Goal: Information Seeking & Learning: Understand process/instructions

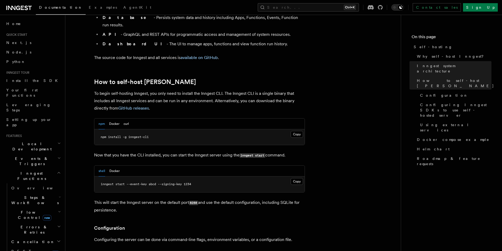
scroll to position [501, 0]
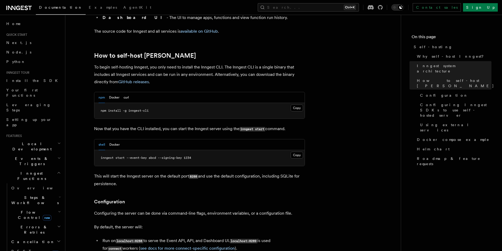
click at [99, 103] on pre "npm install -g inngest-cli" at bounding box center [199, 111] width 210 height 16
click at [105, 156] on span "inngest start --event-key abcd --signing-key 1234" at bounding box center [146, 158] width 90 height 4
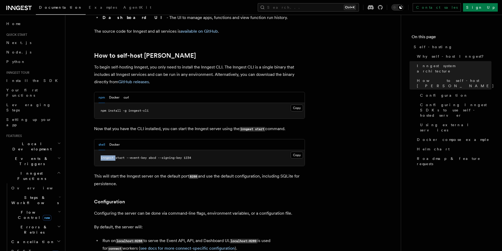
click at [105, 156] on span "inngest start --event-key abcd --signing-key 1234" at bounding box center [146, 158] width 90 height 4
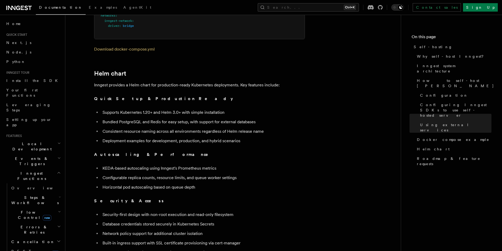
scroll to position [1792, 0]
